Goal: Transaction & Acquisition: Purchase product/service

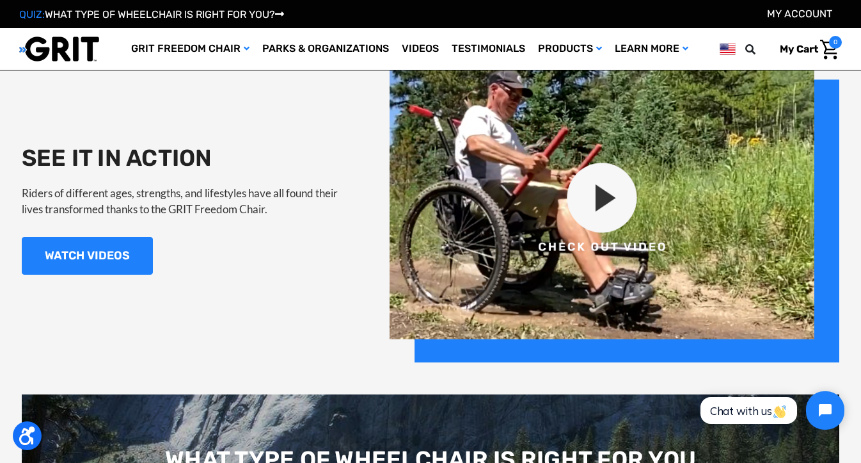
scroll to position [1225, 0]
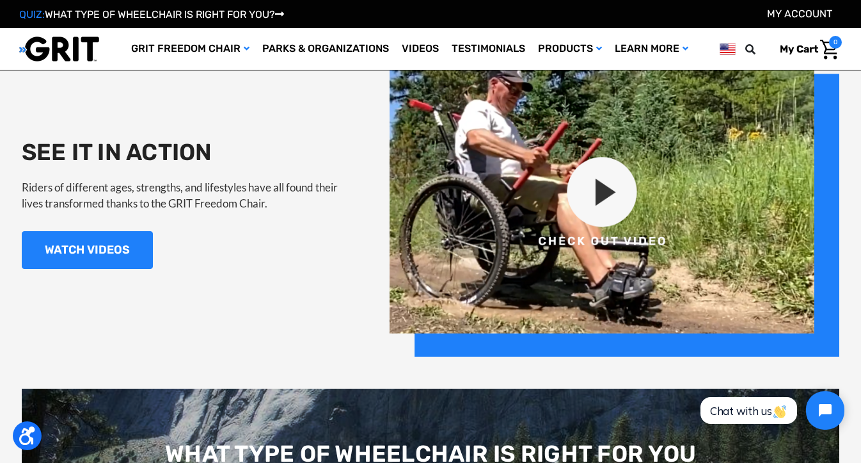
click at [583, 214] on img at bounding box center [615, 204] width 450 height 306
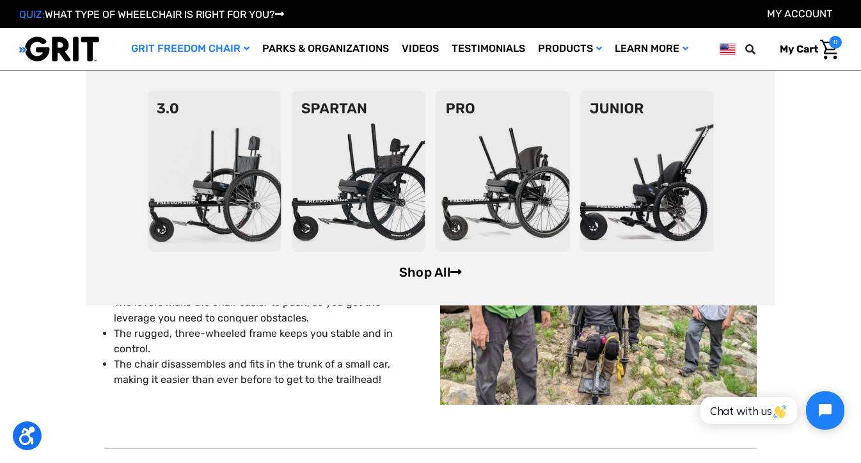
click at [417, 270] on link "Shop All" at bounding box center [430, 271] width 63 height 15
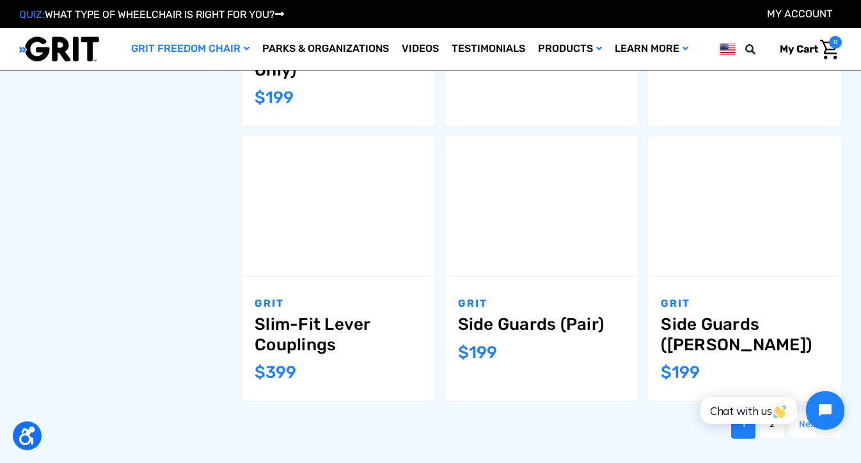
scroll to position [1239, 0]
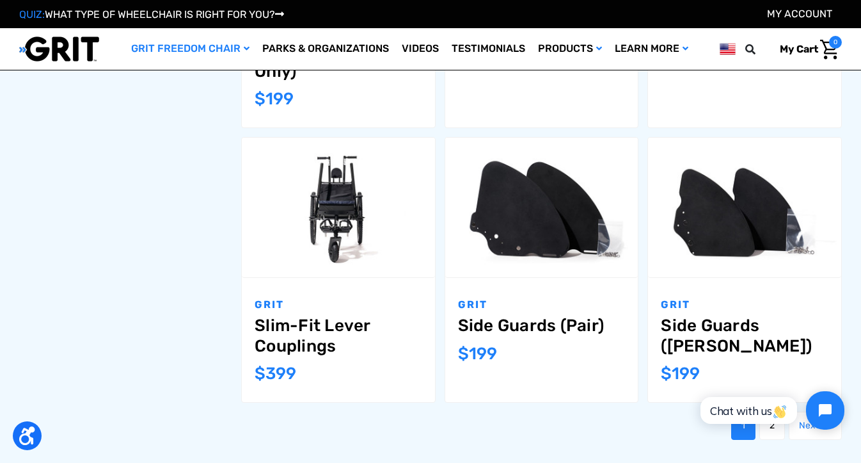
click at [326, 315] on link "Slim-Fit Lever Couplings" at bounding box center [339, 335] width 168 height 40
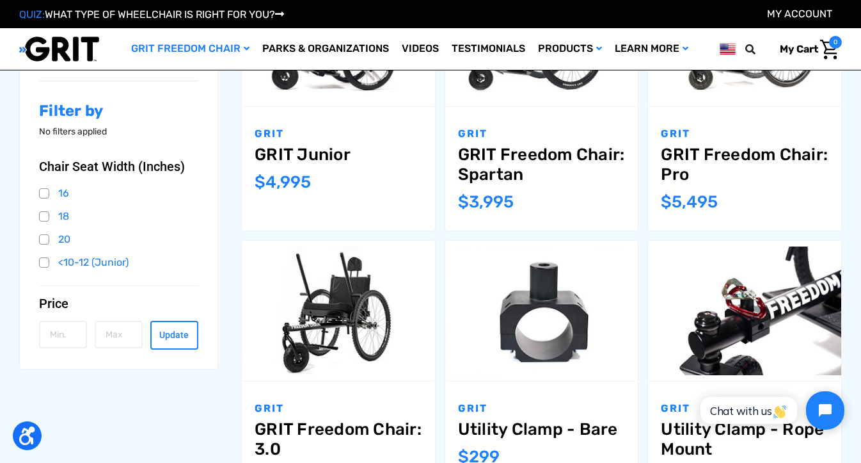
scroll to position [262, 0]
